Goal: Task Accomplishment & Management: Complete application form

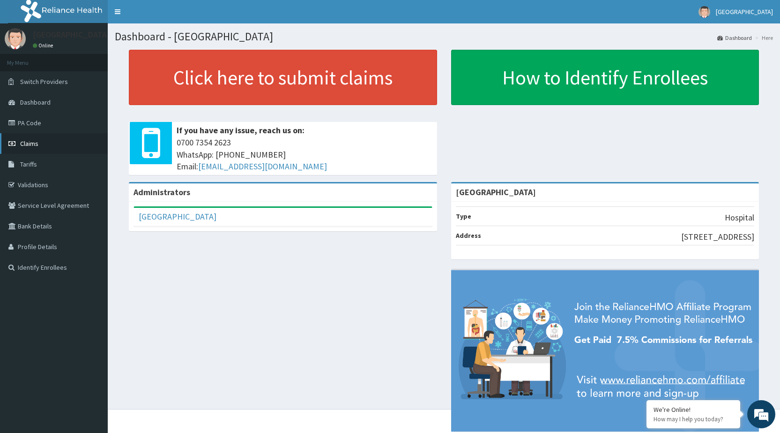
click at [49, 143] on link "Claims" at bounding box center [54, 143] width 108 height 21
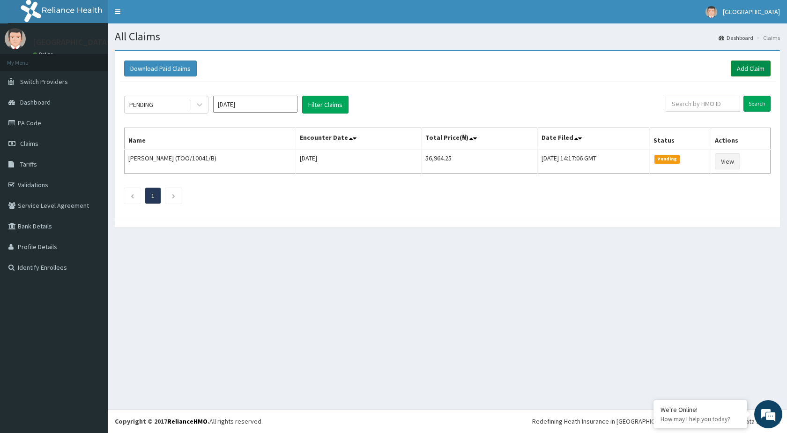
click at [753, 66] on link "Add Claim" at bounding box center [751, 68] width 40 height 16
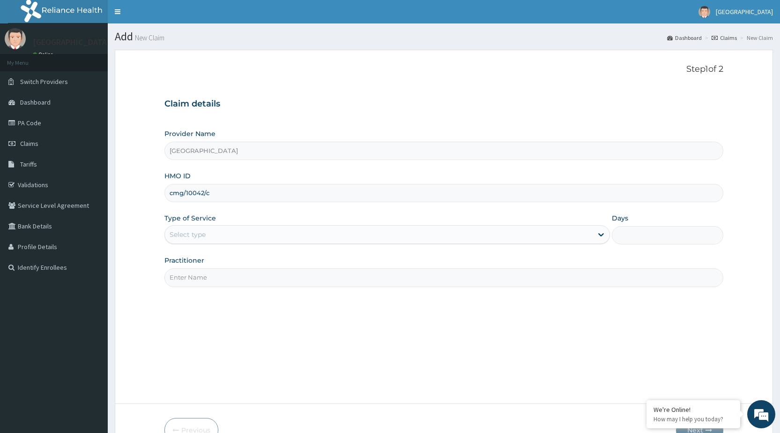
type input "cmg/10042/c"
click at [294, 238] on div "Select type" at bounding box center [379, 234] width 428 height 15
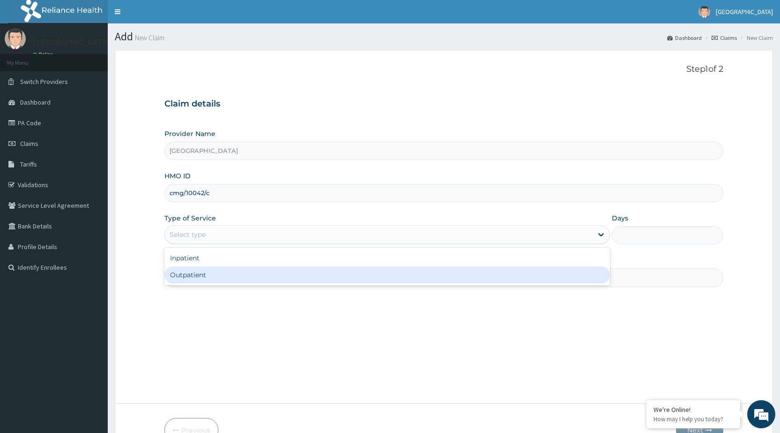
click at [260, 273] on div "Outpatient" at bounding box center [388, 274] width 446 height 17
type input "1"
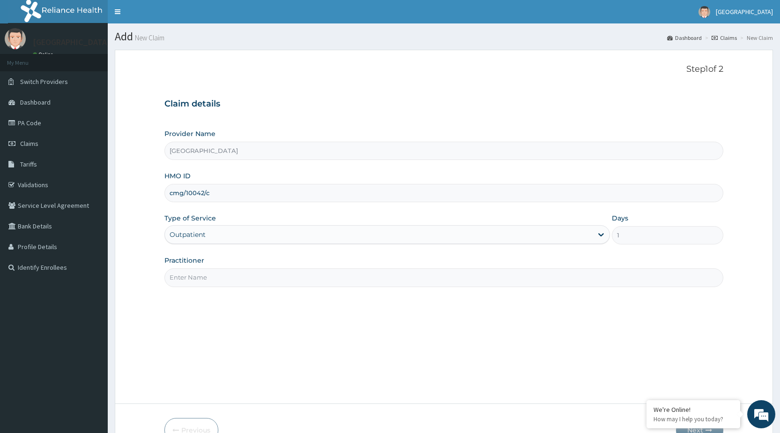
click at [257, 274] on input "Practitioner" at bounding box center [444, 277] width 559 height 18
drag, startPoint x: 222, startPoint y: 196, endPoint x: 228, endPoint y: 166, distance: 31.2
click at [222, 194] on input "cmg/10042/c" at bounding box center [444, 193] width 559 height 18
type input "cmg/10042/b"
click at [202, 278] on input "Practitioner" at bounding box center [444, 277] width 559 height 18
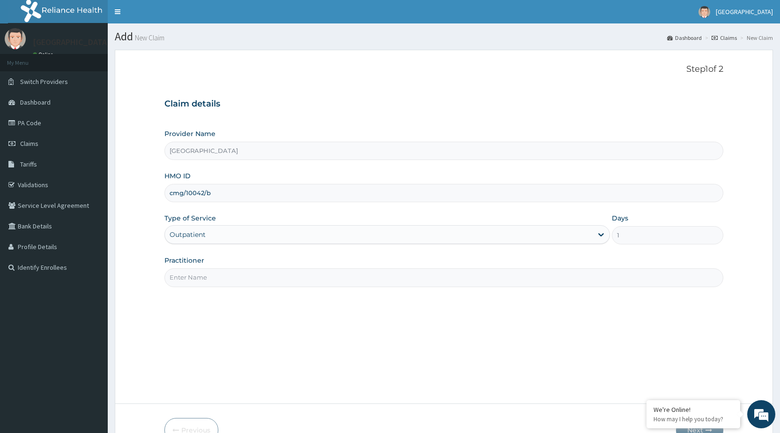
click at [611, 274] on input "Practitioner" at bounding box center [444, 277] width 559 height 18
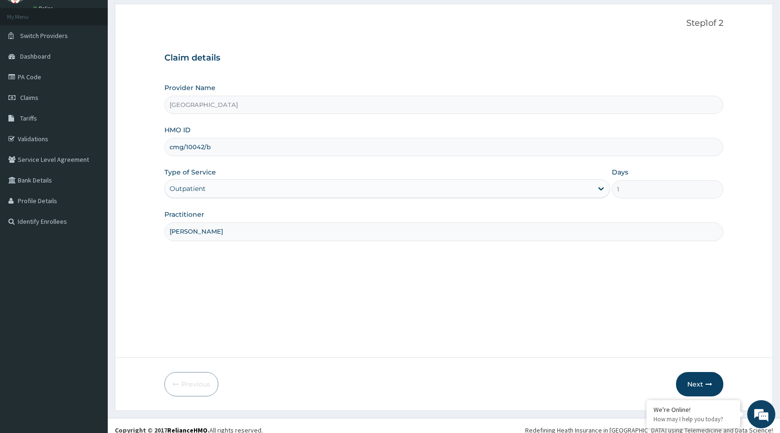
scroll to position [46, 0]
type input "[PERSON_NAME]"
click at [693, 381] on button "Next" at bounding box center [699, 383] width 47 height 24
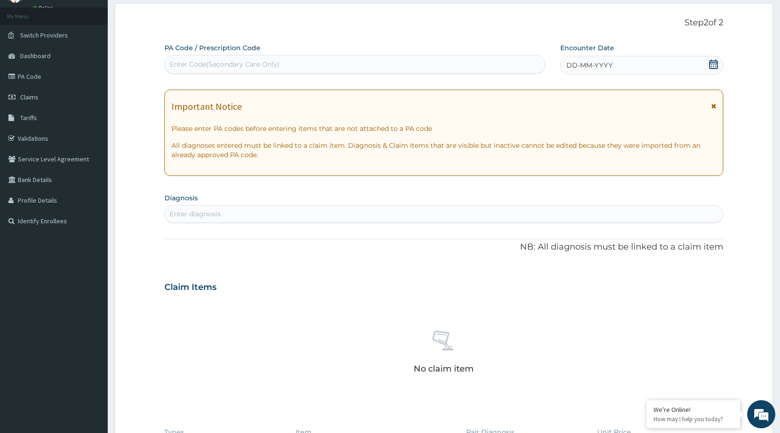
click at [623, 70] on div "DD-MM-YYYY" at bounding box center [642, 65] width 163 height 19
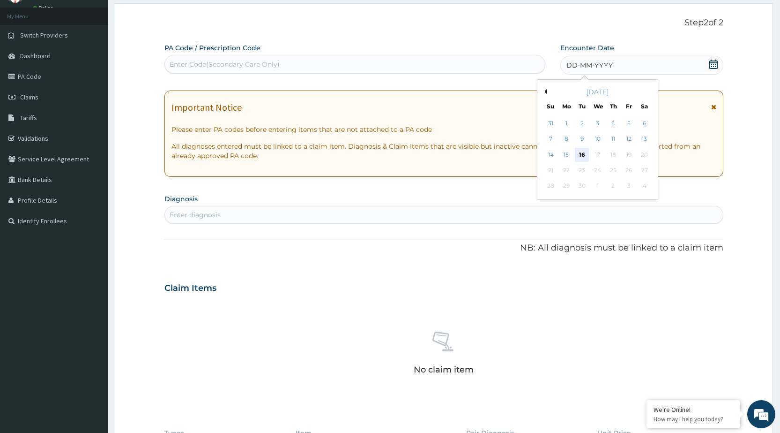
click at [584, 153] on div "16" at bounding box center [582, 155] width 14 height 14
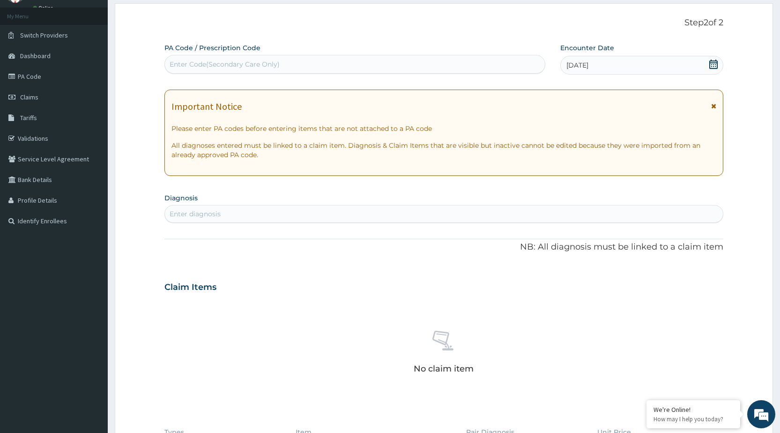
click at [188, 212] on div "Enter diagnosis" at bounding box center [195, 213] width 51 height 9
type input "[MEDICAL_DATA]"
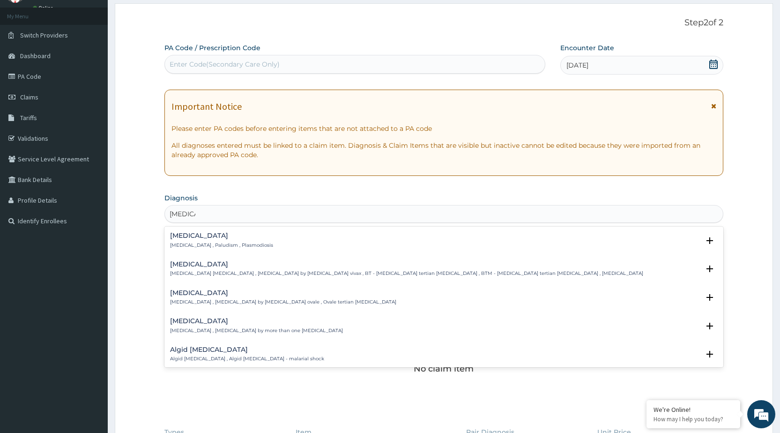
click at [231, 246] on p "[MEDICAL_DATA] , Paludism , Plasmodiosis" at bounding box center [221, 245] width 103 height 7
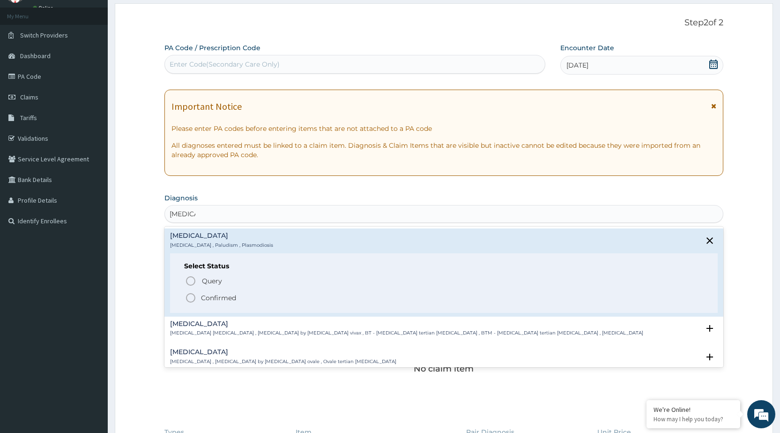
click at [194, 300] on icon "status option filled" at bounding box center [190, 297] width 11 height 11
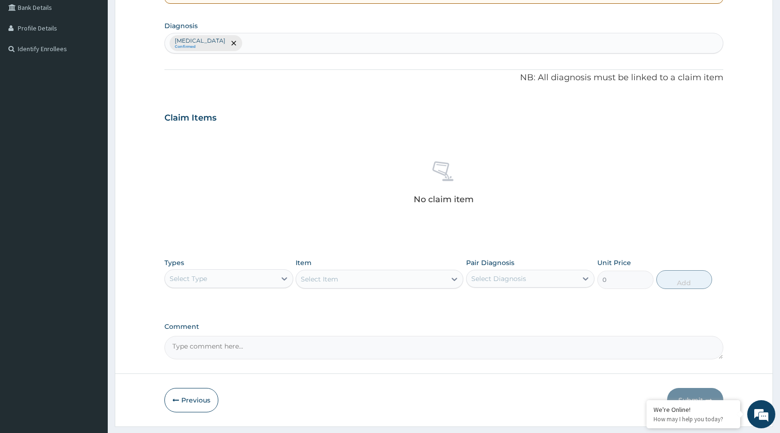
scroll to position [240, 0]
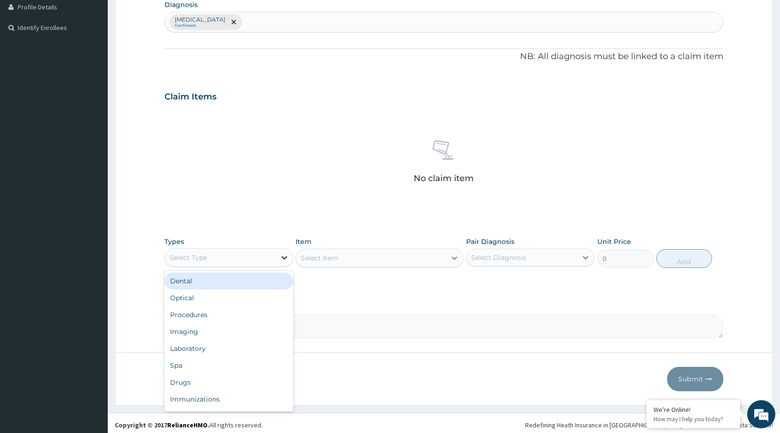
click at [285, 256] on icon at bounding box center [284, 257] width 9 height 9
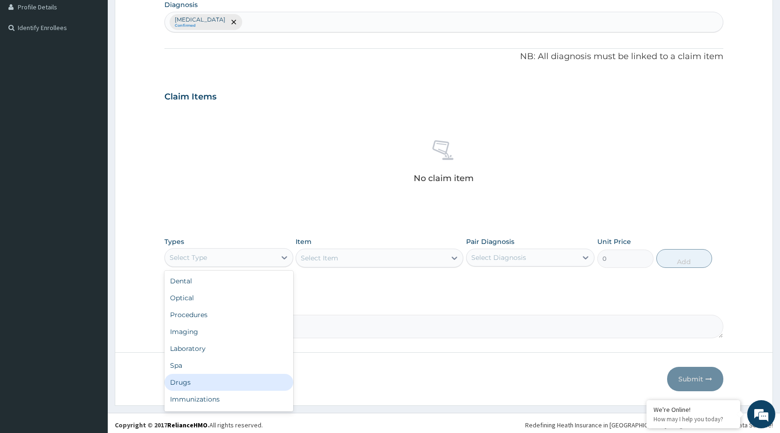
click at [214, 385] on div "Drugs" at bounding box center [229, 382] width 128 height 17
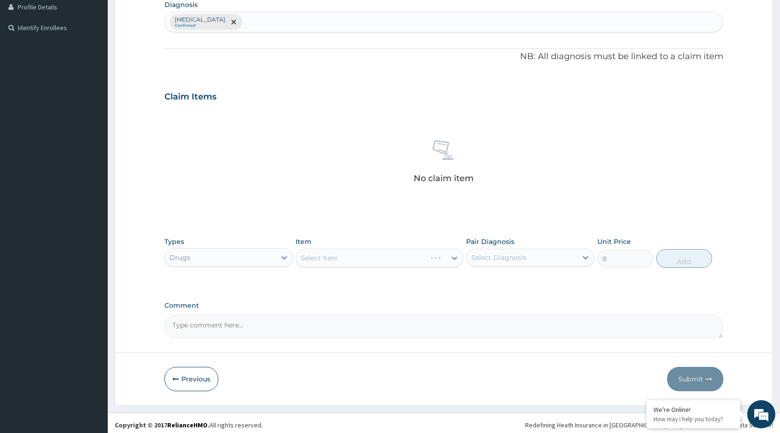
click at [457, 262] on div "Select Item" at bounding box center [380, 257] width 168 height 19
click at [453, 257] on icon at bounding box center [455, 257] width 6 height 3
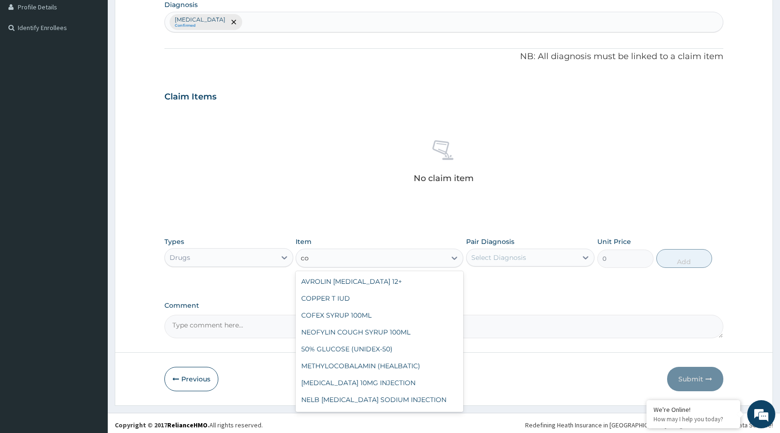
type input "c"
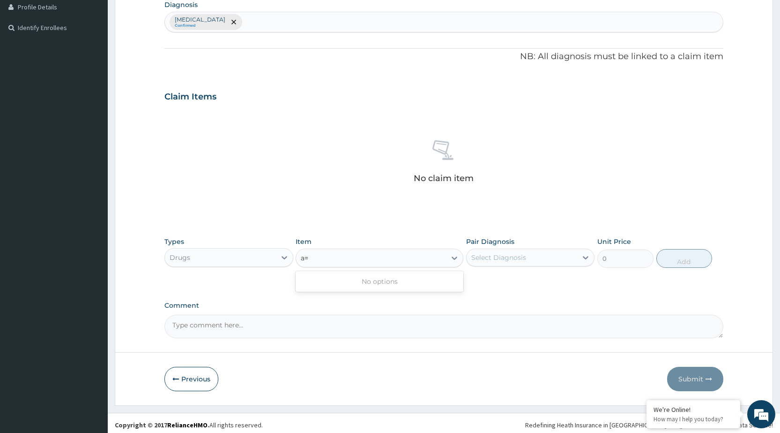
type input "a"
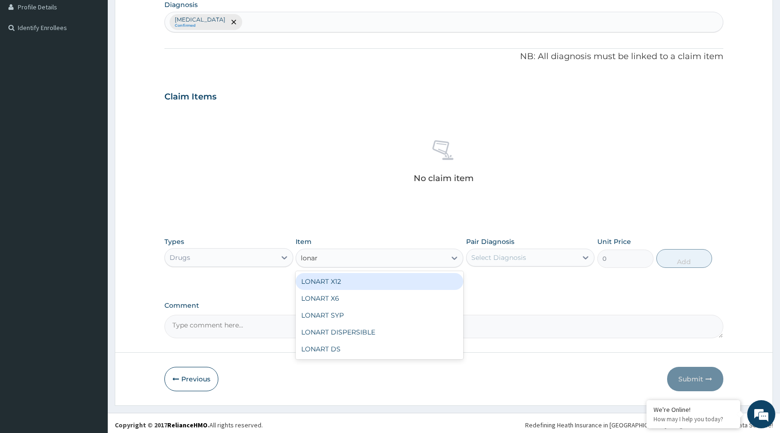
type input "lonart"
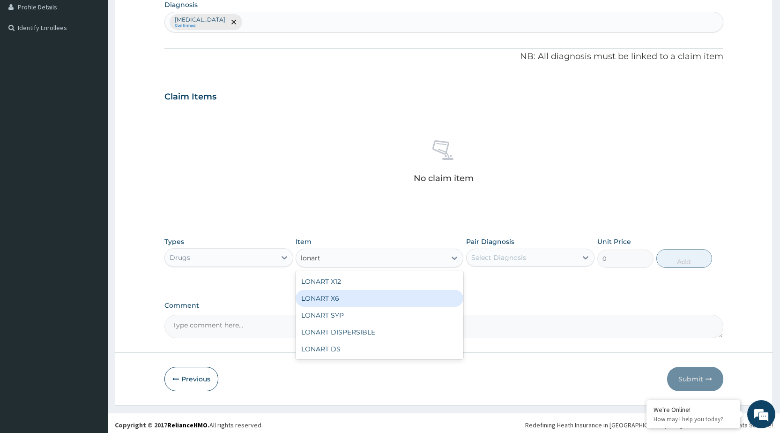
click at [379, 304] on div "LONART X6" at bounding box center [380, 298] width 168 height 17
type input "473"
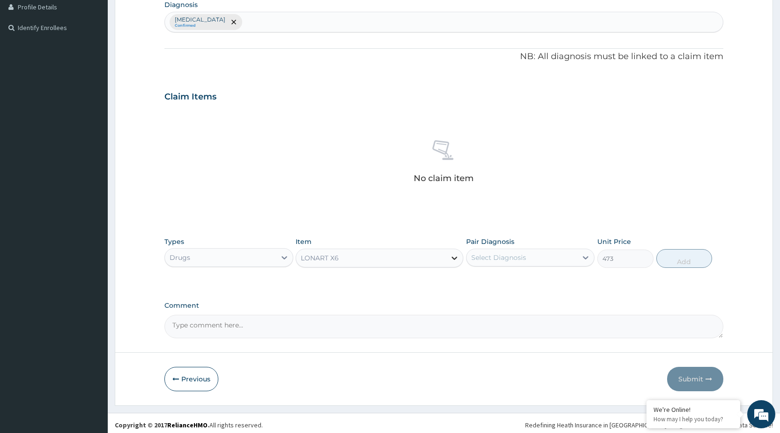
drag, startPoint x: 452, startPoint y: 253, endPoint x: 447, endPoint y: 262, distance: 11.1
click at [452, 253] on icon at bounding box center [454, 257] width 9 height 9
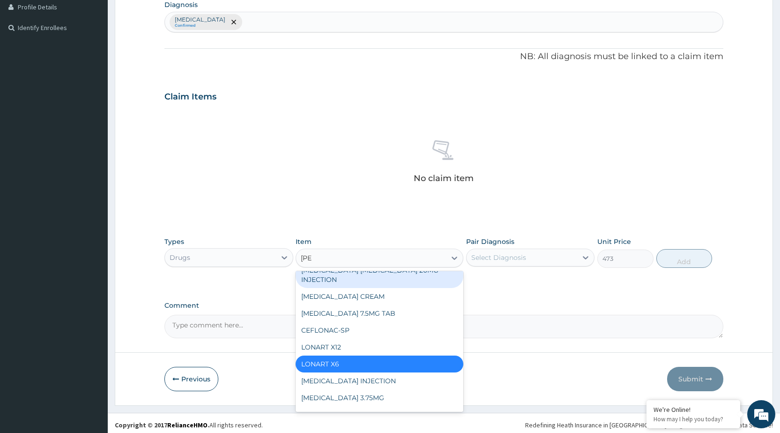
scroll to position [0, 0]
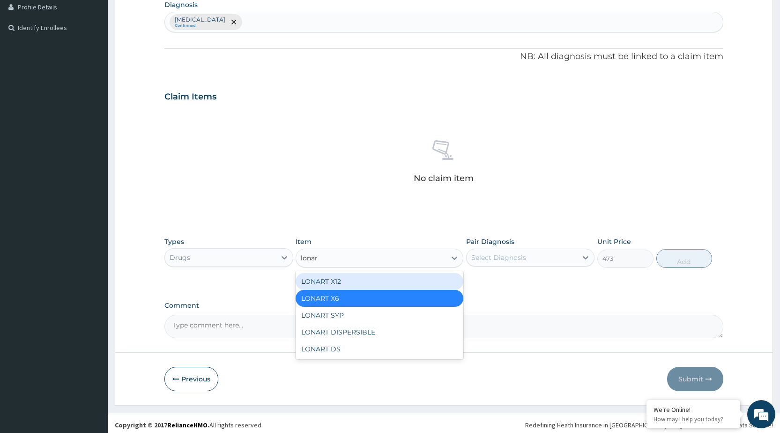
type input "lonart"
click at [392, 284] on div "LONART X12" at bounding box center [380, 281] width 168 height 17
type input "112.3375015258789"
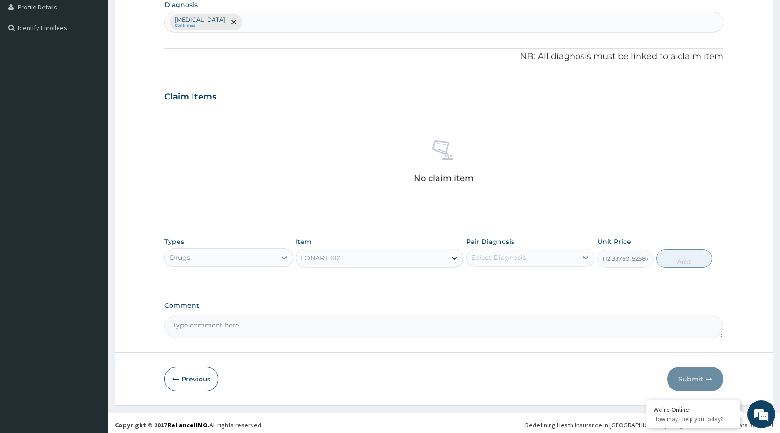
click at [460, 260] on div at bounding box center [454, 257] width 17 height 17
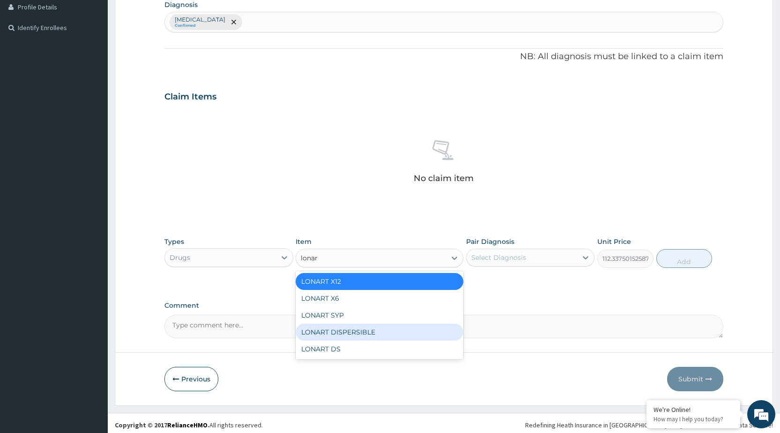
type input "lonart"
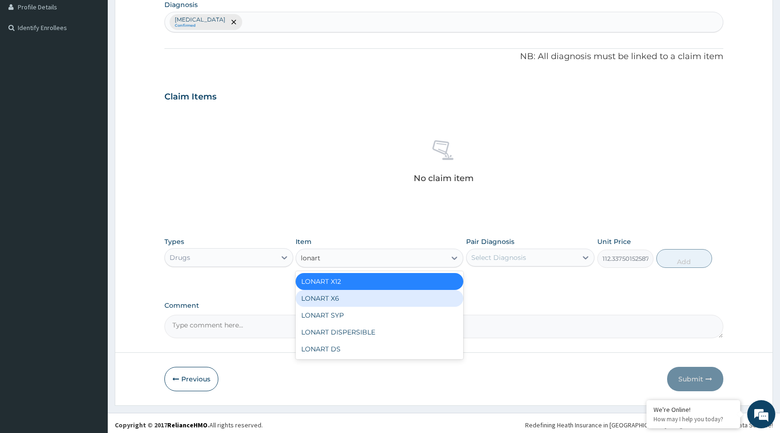
click at [381, 301] on div "LONART X6" at bounding box center [380, 298] width 168 height 17
type input "473"
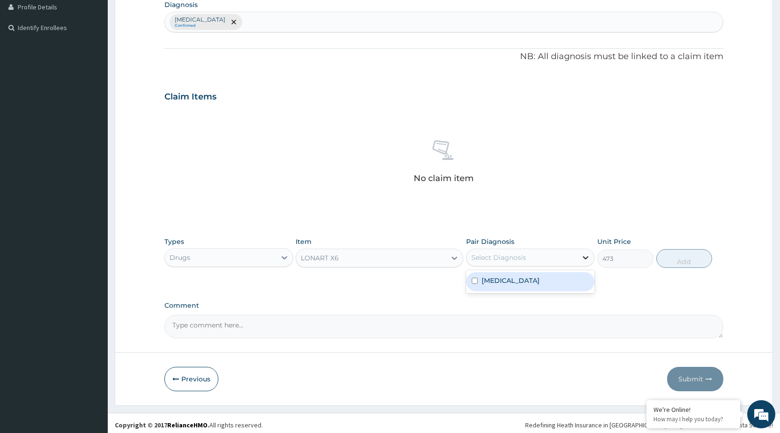
click at [590, 262] on div at bounding box center [585, 257] width 17 height 17
click at [475, 283] on input "checkbox" at bounding box center [475, 280] width 6 height 6
checkbox input "true"
click at [676, 264] on button "Add" at bounding box center [685, 258] width 56 height 19
type input "0"
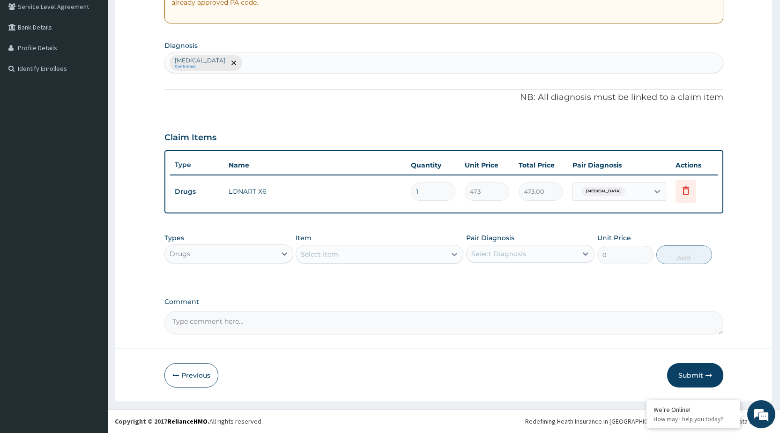
scroll to position [199, 0]
type input "0.00"
type input "6"
type input "2838.00"
type input "6"
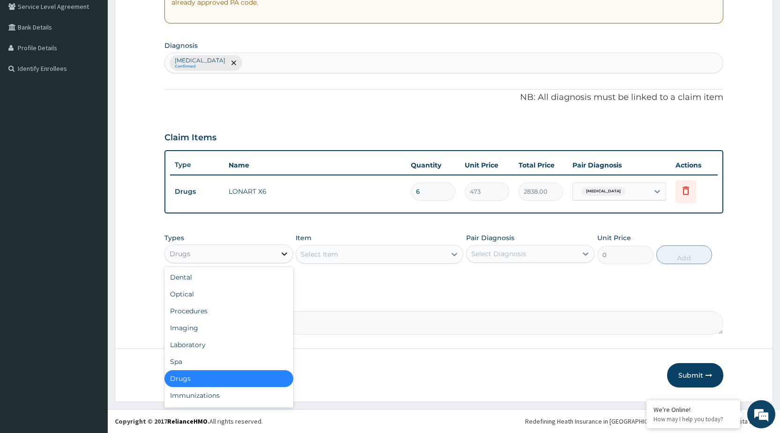
click at [292, 255] on div at bounding box center [284, 253] width 17 height 17
click at [452, 256] on icon at bounding box center [454, 253] width 9 height 9
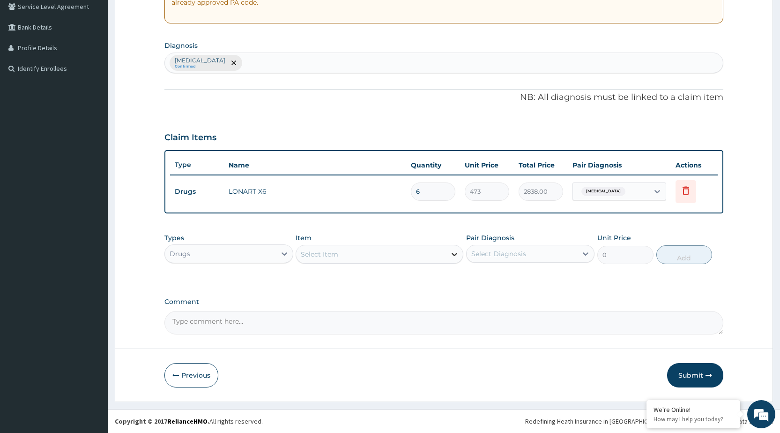
click at [455, 255] on icon at bounding box center [455, 254] width 6 height 3
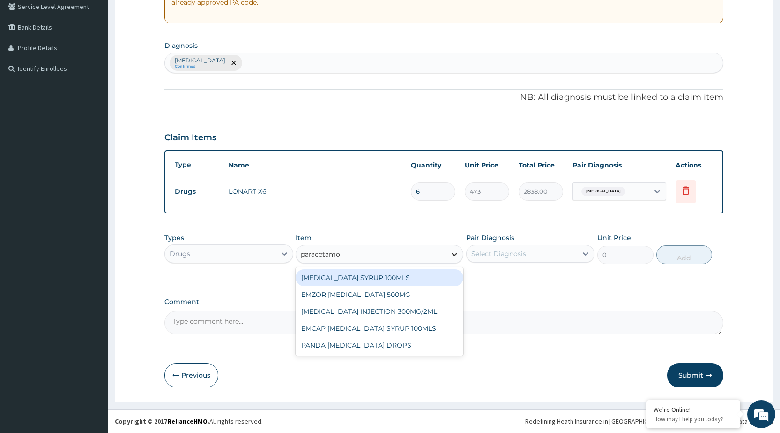
type input "[MEDICAL_DATA]"
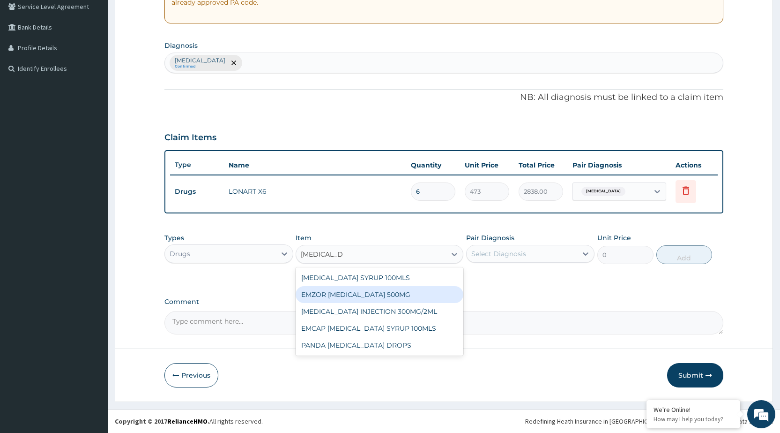
click at [399, 295] on div "EMZOR [MEDICAL_DATA] 500MG" at bounding box center [380, 294] width 168 height 17
type input "23.64999961853027"
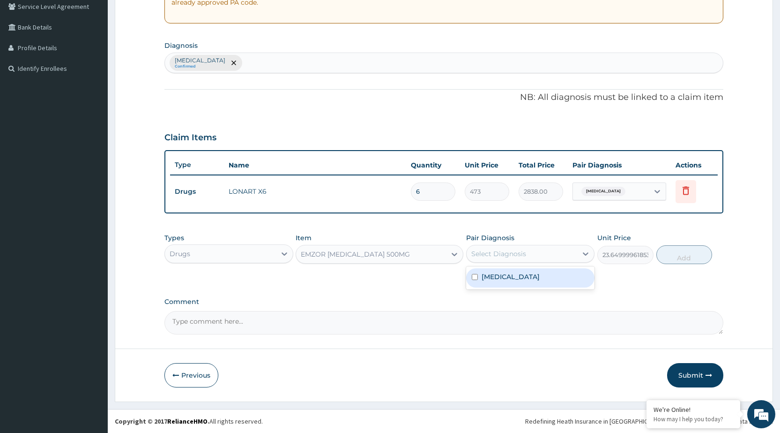
click at [576, 259] on div "Select Diagnosis" at bounding box center [522, 253] width 111 height 15
click at [473, 280] on input "checkbox" at bounding box center [475, 277] width 6 height 6
checkbox input "true"
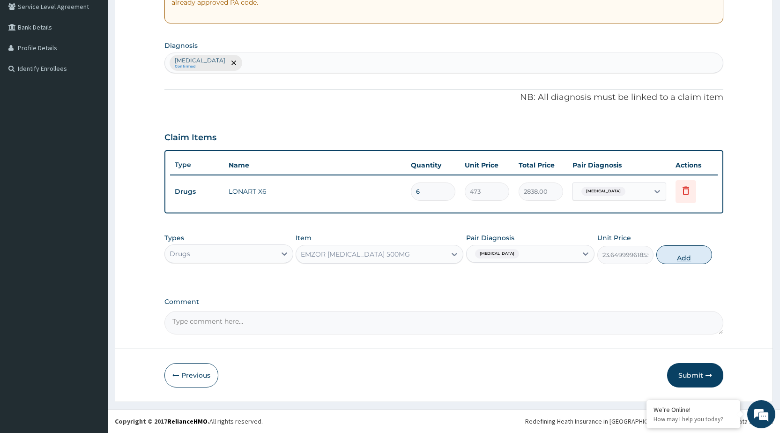
click at [669, 256] on button "Add" at bounding box center [685, 254] width 56 height 19
type input "0"
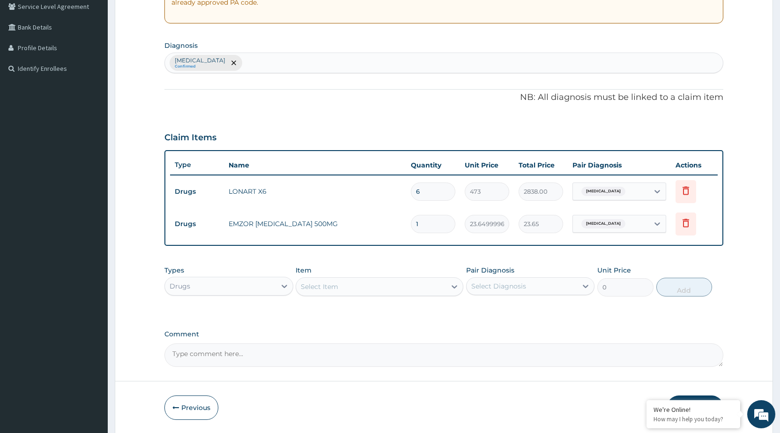
type input "18"
type input "425.70"
type input "18"
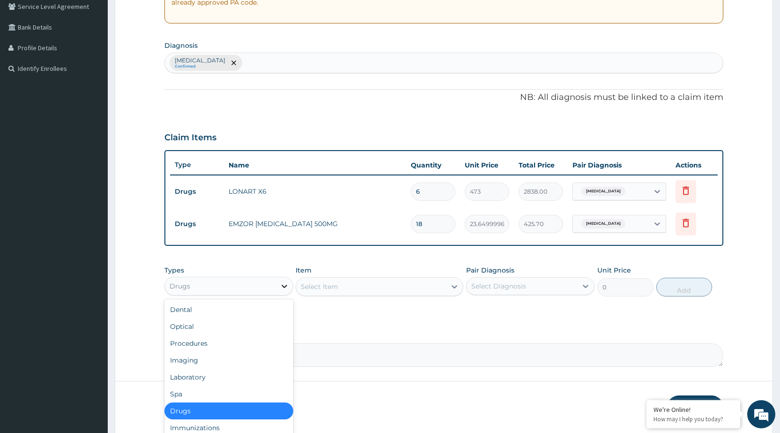
click at [287, 292] on div at bounding box center [284, 285] width 17 height 17
click at [250, 343] on div "Procedures" at bounding box center [229, 343] width 128 height 17
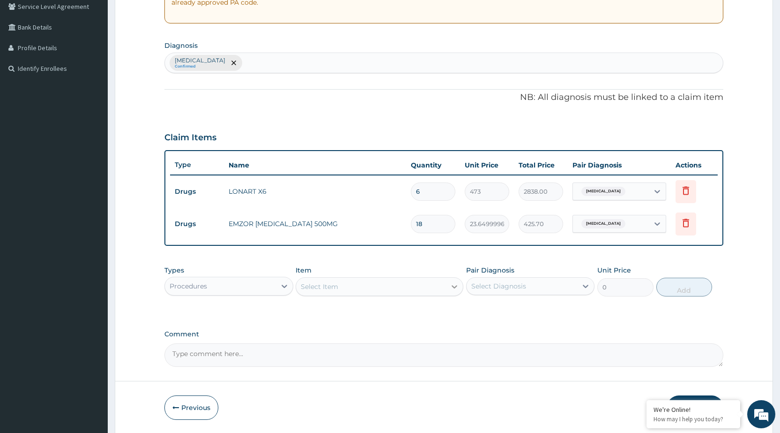
click at [457, 291] on div at bounding box center [454, 286] width 17 height 17
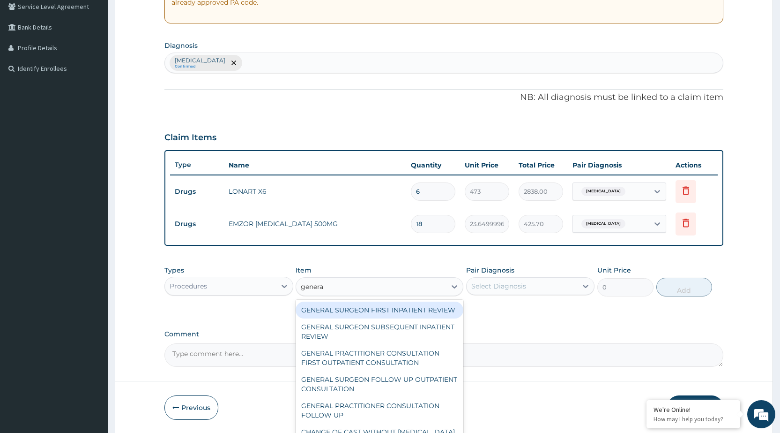
type input "general"
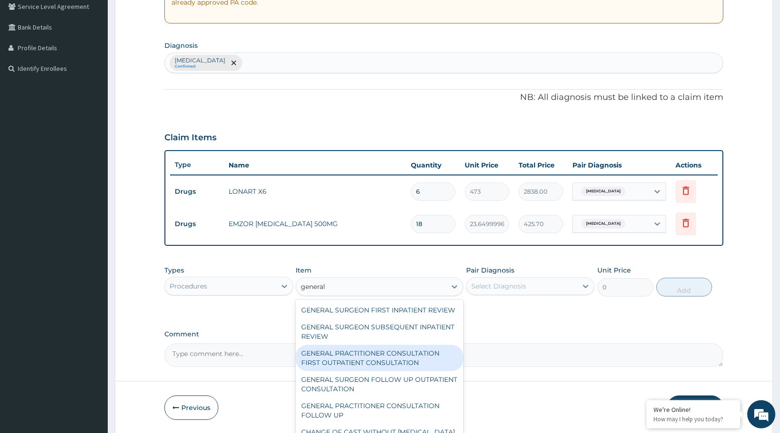
click at [415, 363] on div "GENERAL PRACTITIONER CONSULTATION FIRST OUTPATIENT CONSULTATION" at bounding box center [380, 357] width 168 height 26
type input "3547.5"
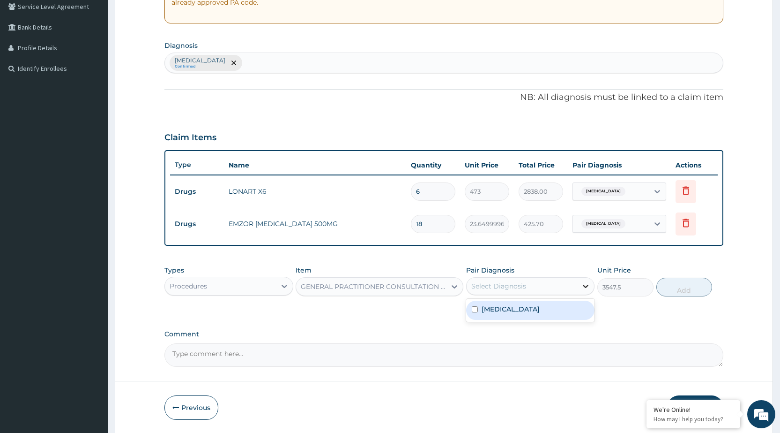
click at [592, 288] on div at bounding box center [585, 285] width 17 height 17
click at [478, 309] on input "checkbox" at bounding box center [475, 309] width 6 height 6
checkbox input "true"
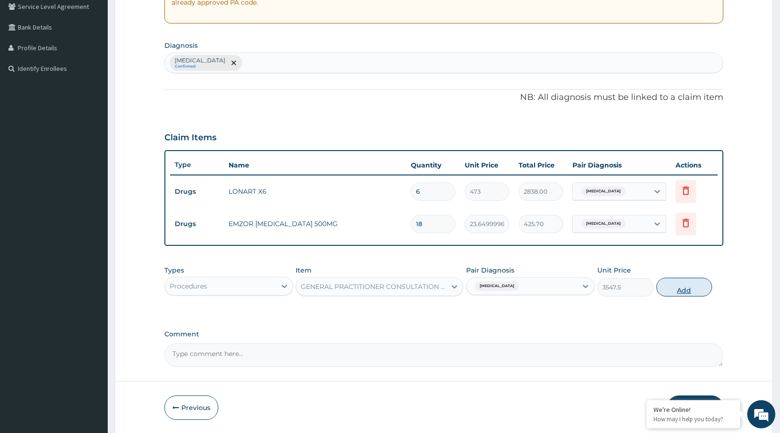
click at [668, 289] on button "Add" at bounding box center [685, 286] width 56 height 19
type input "0"
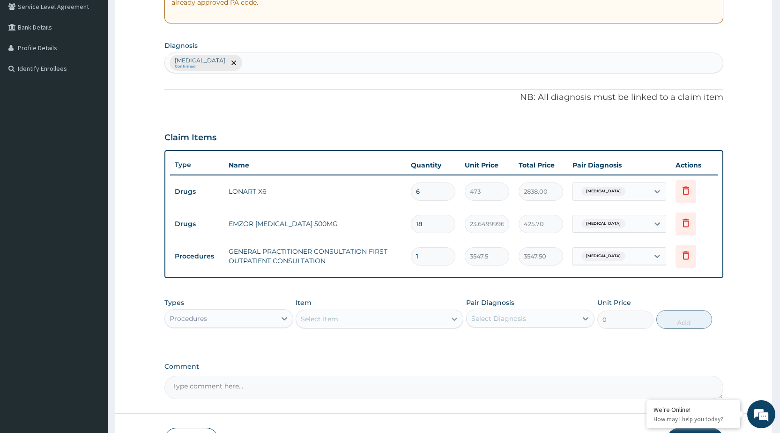
drag, startPoint x: 453, startPoint y: 320, endPoint x: 461, endPoint y: 315, distance: 9.2
click at [455, 320] on icon at bounding box center [454, 318] width 9 height 9
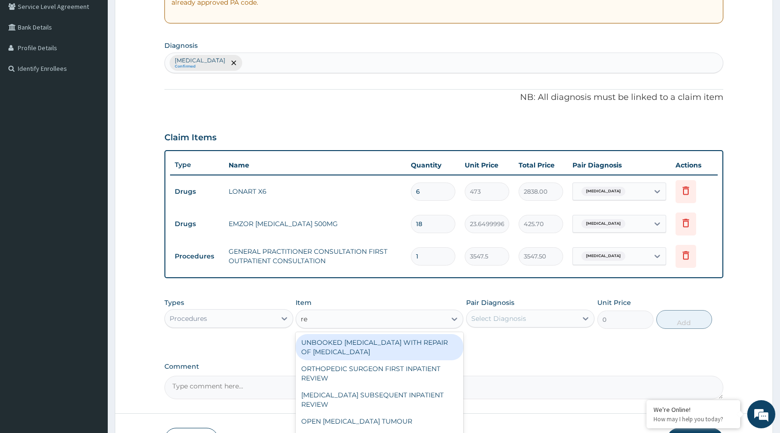
type input "reg"
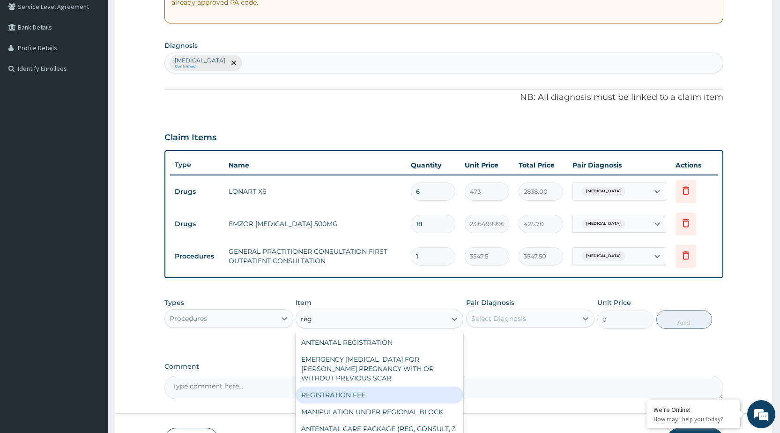
click at [386, 396] on div "REGISTRATION FEE" at bounding box center [380, 394] width 168 height 17
type input "2150"
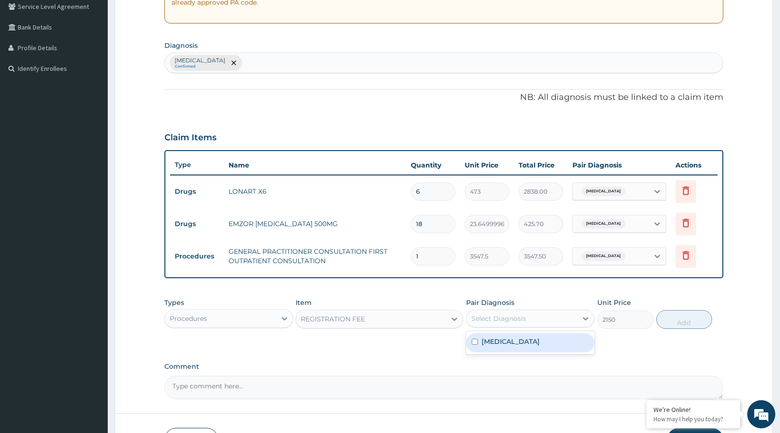
drag, startPoint x: 578, startPoint y: 319, endPoint x: 566, endPoint y: 327, distance: 14.2
click at [579, 320] on div at bounding box center [585, 318] width 17 height 17
click at [476, 343] on input "checkbox" at bounding box center [475, 341] width 6 height 6
checkbox input "true"
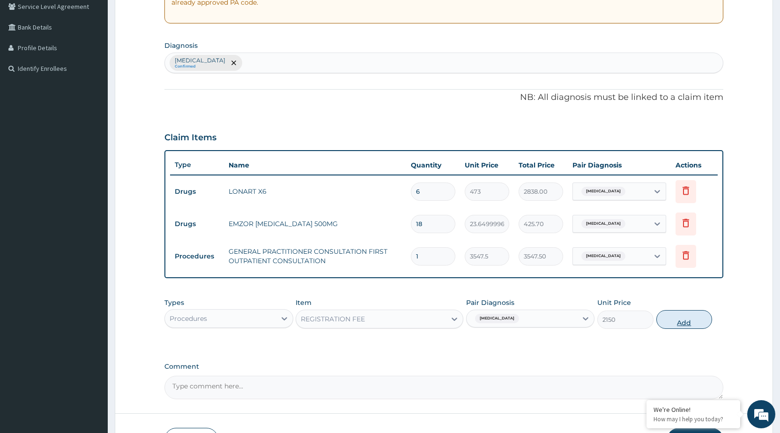
click at [678, 315] on button "Add" at bounding box center [685, 319] width 56 height 19
type input "0"
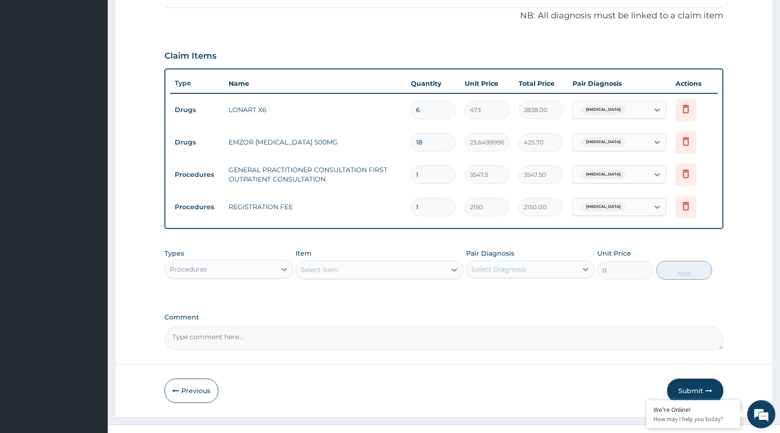
scroll to position [296, 0]
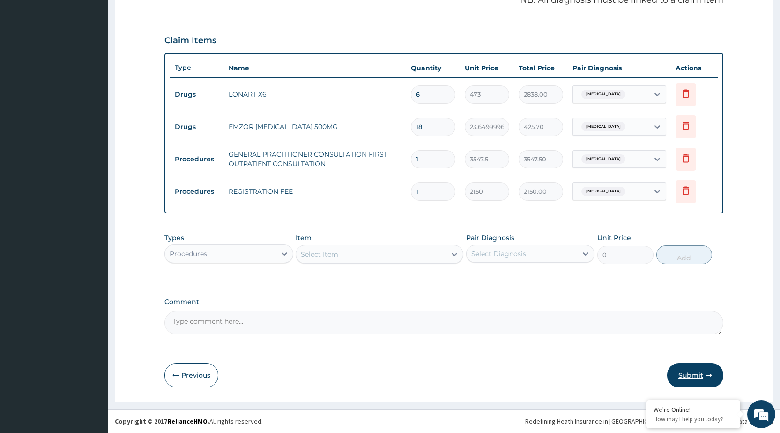
click at [693, 371] on button "Submit" at bounding box center [695, 375] width 56 height 24
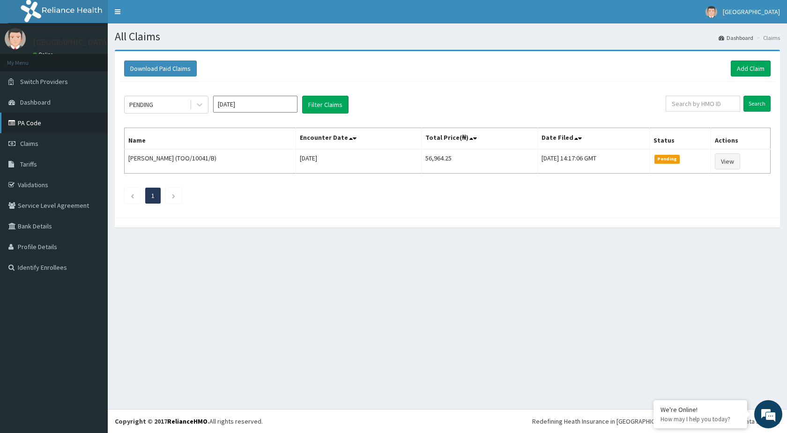
click at [30, 125] on link "PA Code" at bounding box center [54, 122] width 108 height 21
